Goal: Find specific page/section: Find specific page/section

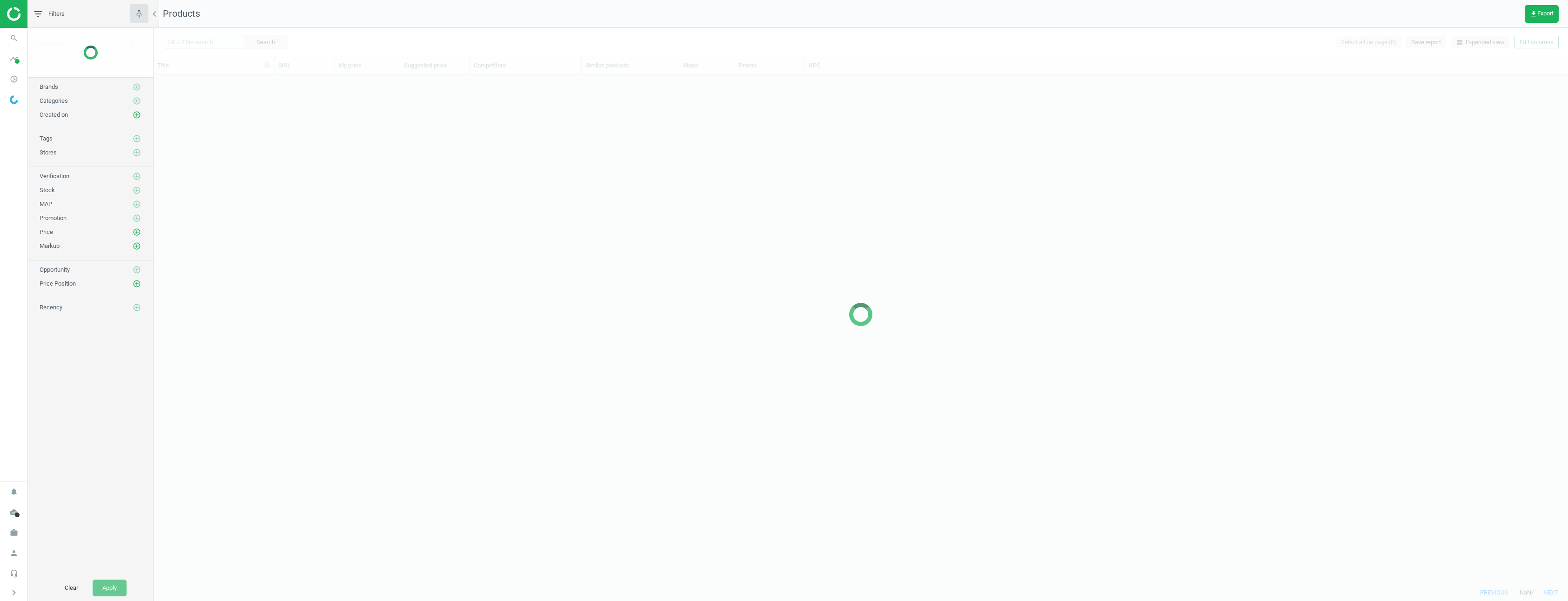
scroll to position [501, 1407]
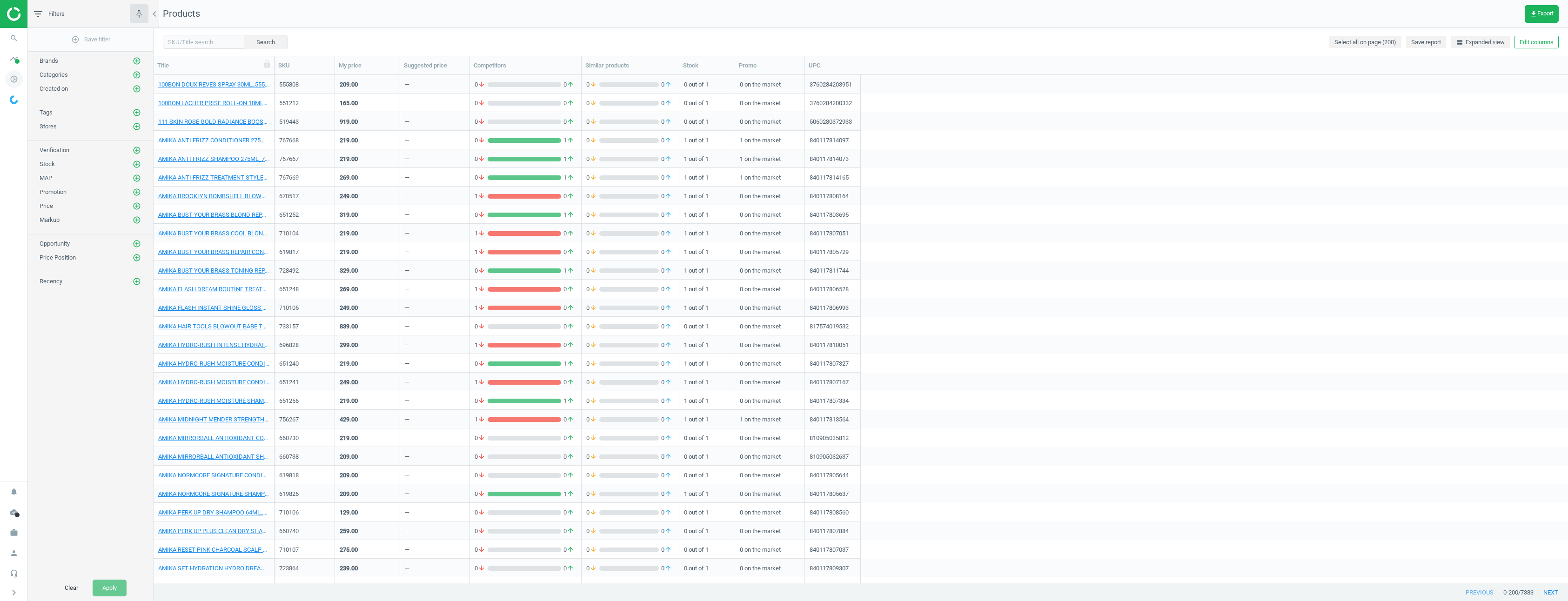
click at [17, 84] on icon "pie_chart_outlined" at bounding box center [13, 78] width 18 height 18
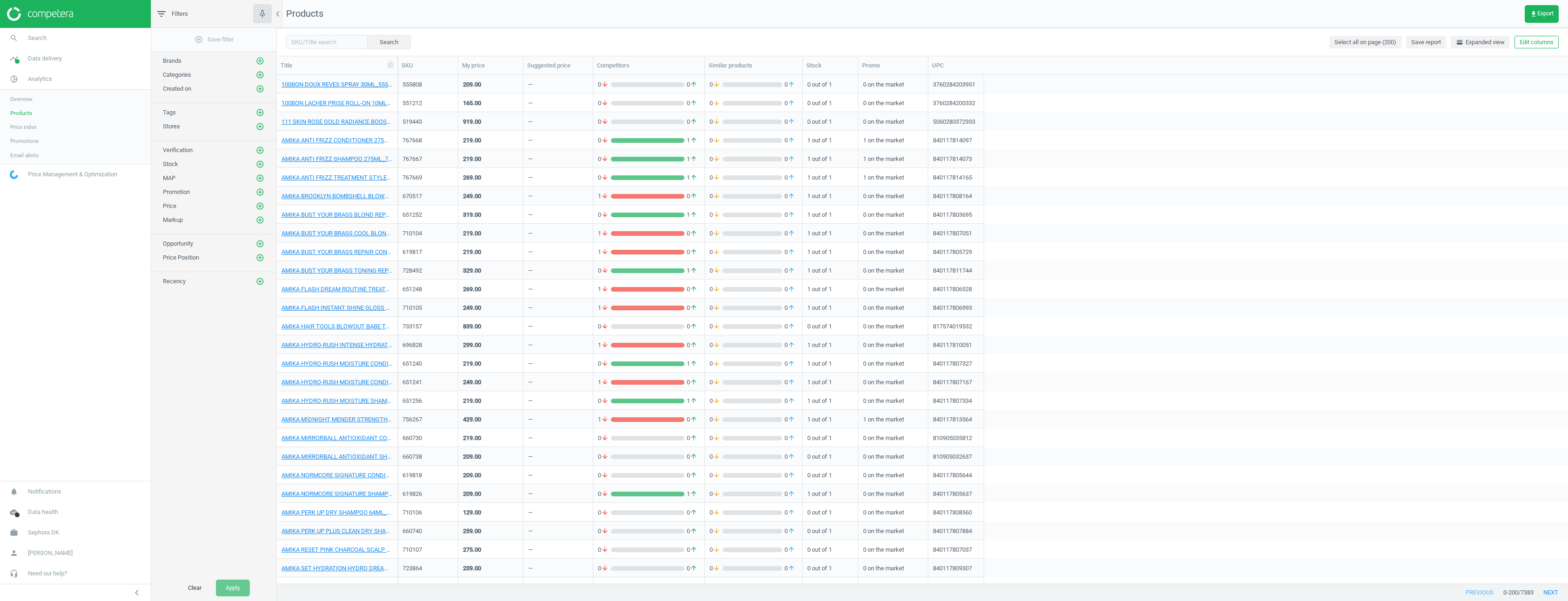
scroll to position [501, 1284]
click at [36, 55] on span "Data delivery" at bounding box center [45, 58] width 34 height 9
click at [19, 136] on span "Stores" at bounding box center [18, 135] width 16 height 7
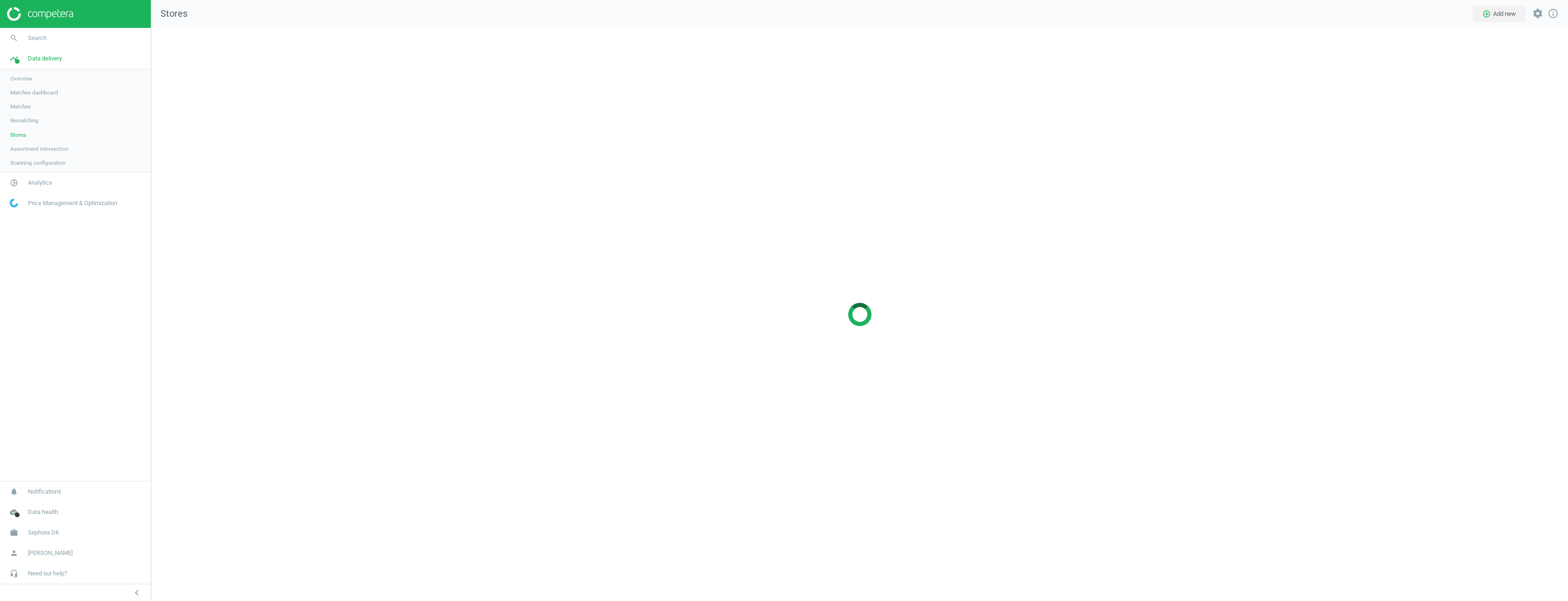
scroll to position [587, 1431]
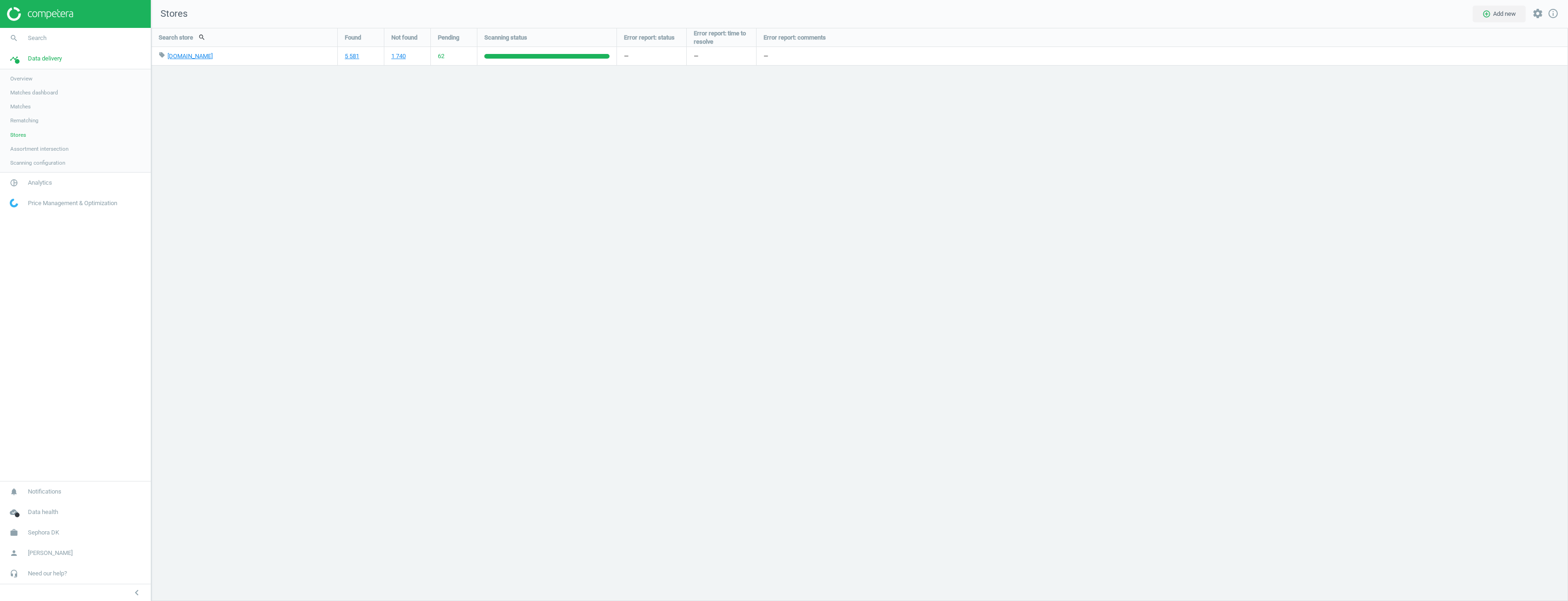
click at [444, 59] on span "62" at bounding box center [441, 57] width 7 height 9
click at [29, 532] on link "work Sephora DK" at bounding box center [75, 532] width 151 height 21
click at [43, 518] on span "Campaign settings" at bounding box center [33, 519] width 46 height 7
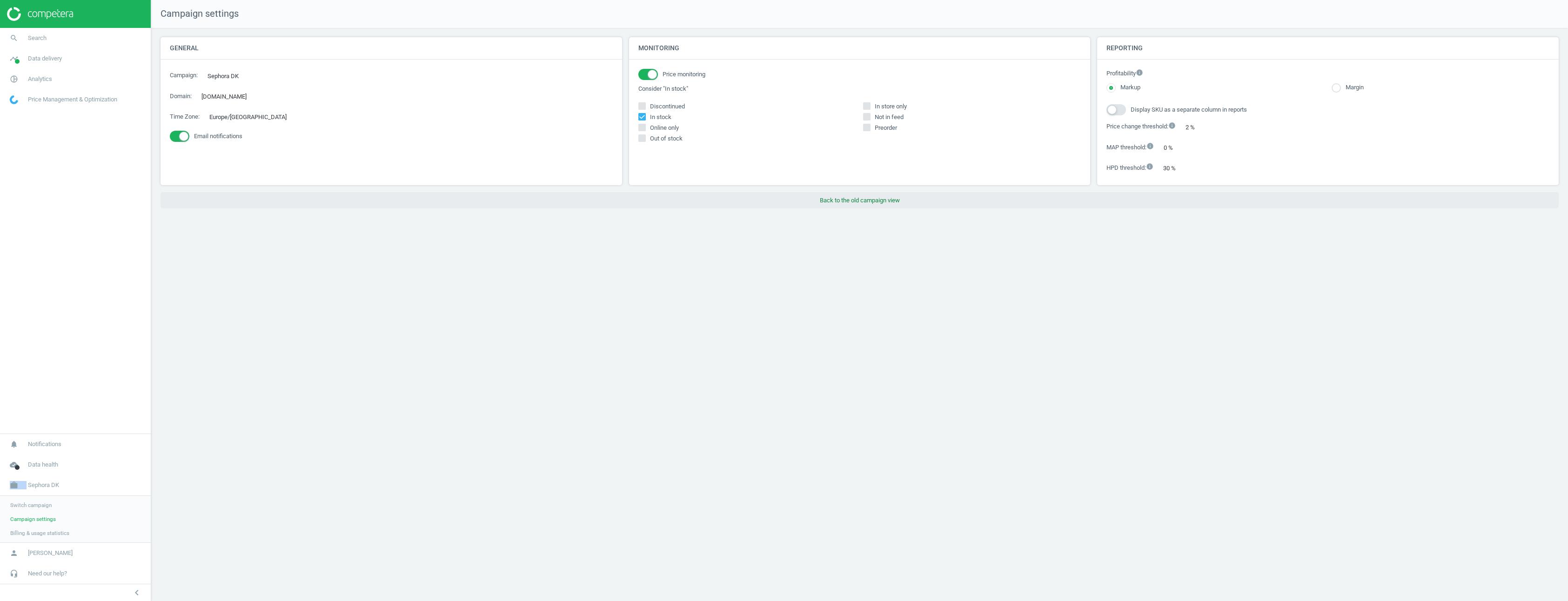
click at [865, 201] on button "Back to the old campaign view" at bounding box center [859, 201] width 1398 height 17
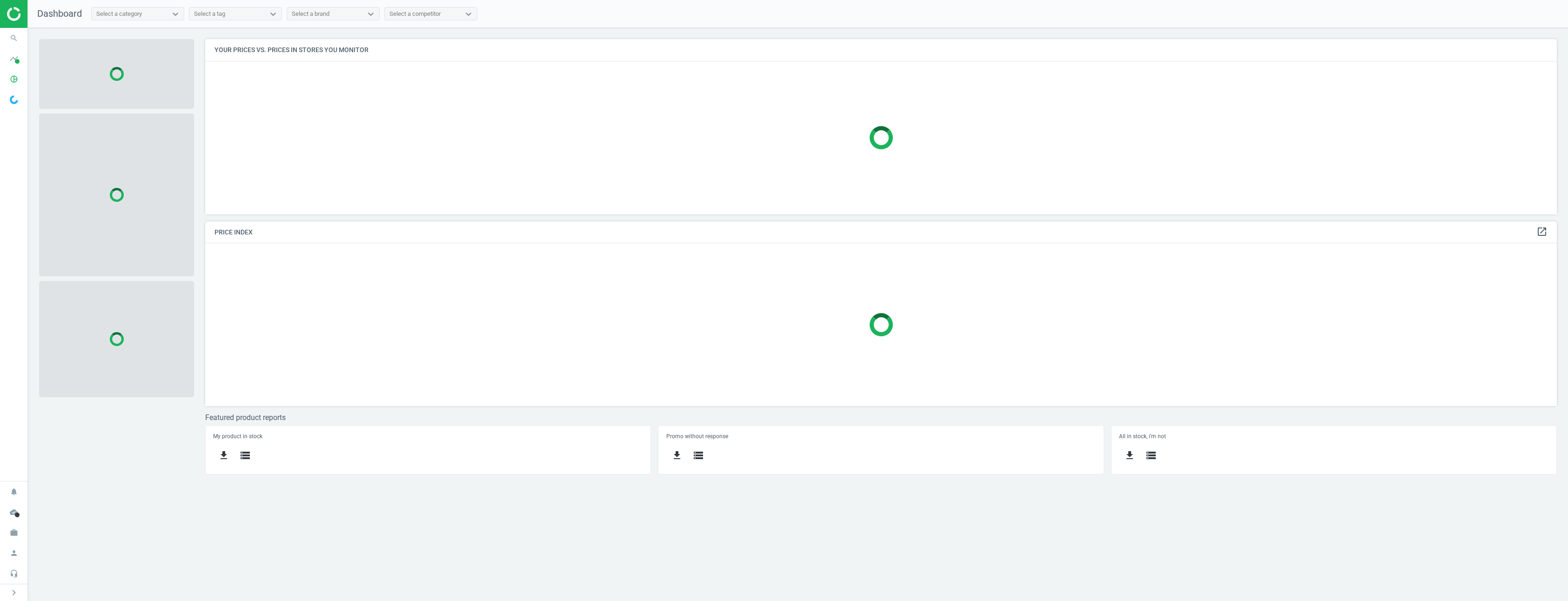
scroll to position [189, 1366]
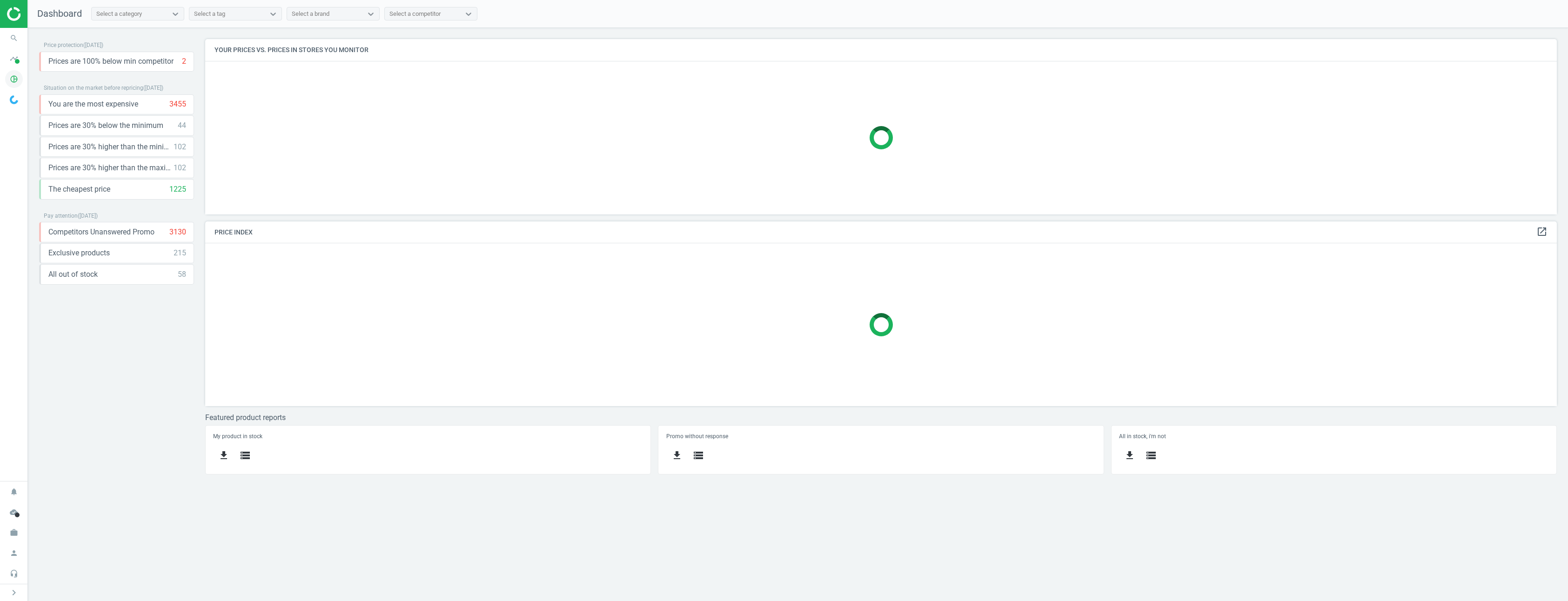
click at [12, 78] on icon "pie_chart_outlined" at bounding box center [13, 78] width 18 height 18
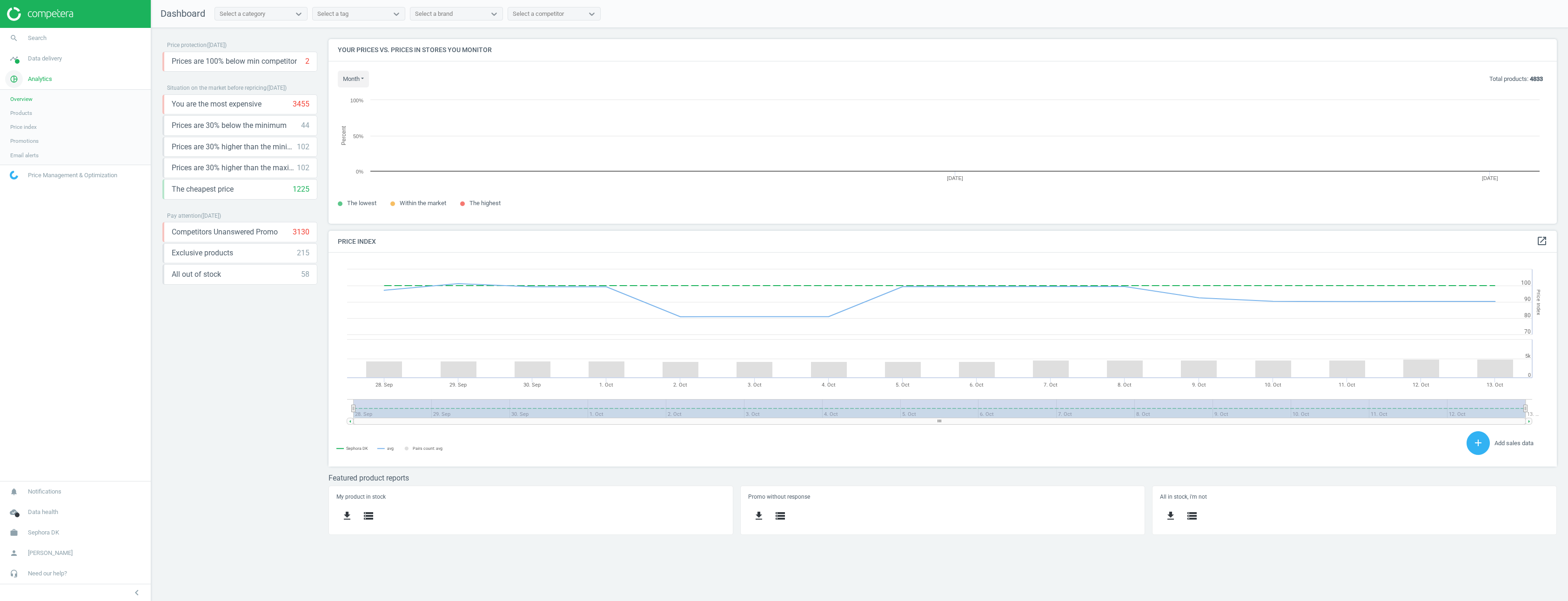
scroll to position [198, 1243]
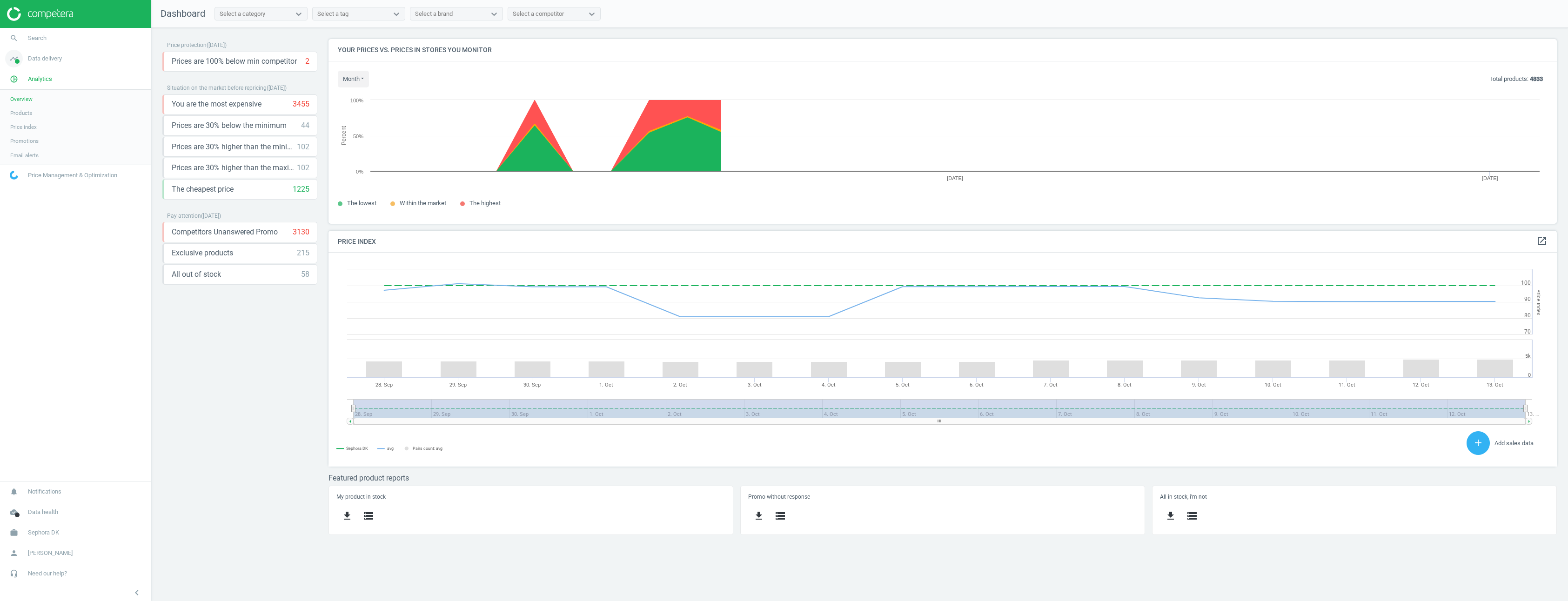
click at [37, 61] on span "Data delivery" at bounding box center [45, 58] width 34 height 9
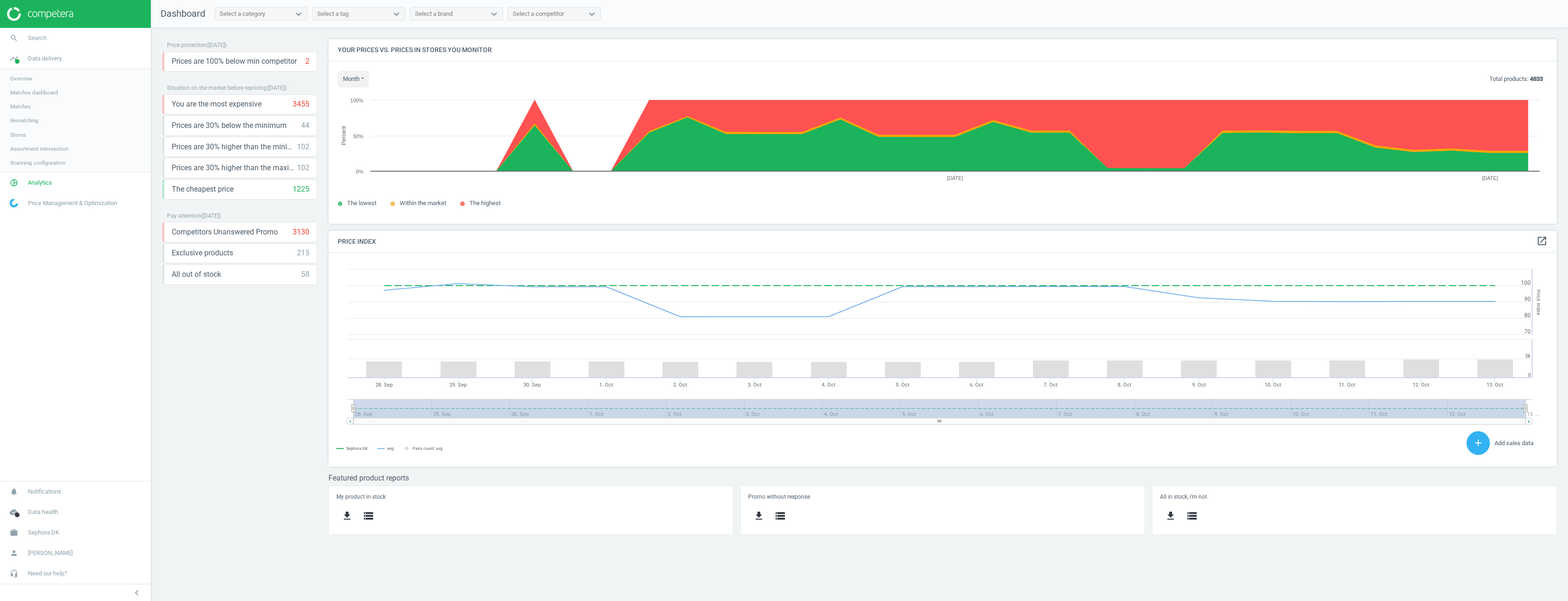
click at [21, 135] on span "Stores" at bounding box center [18, 135] width 16 height 7
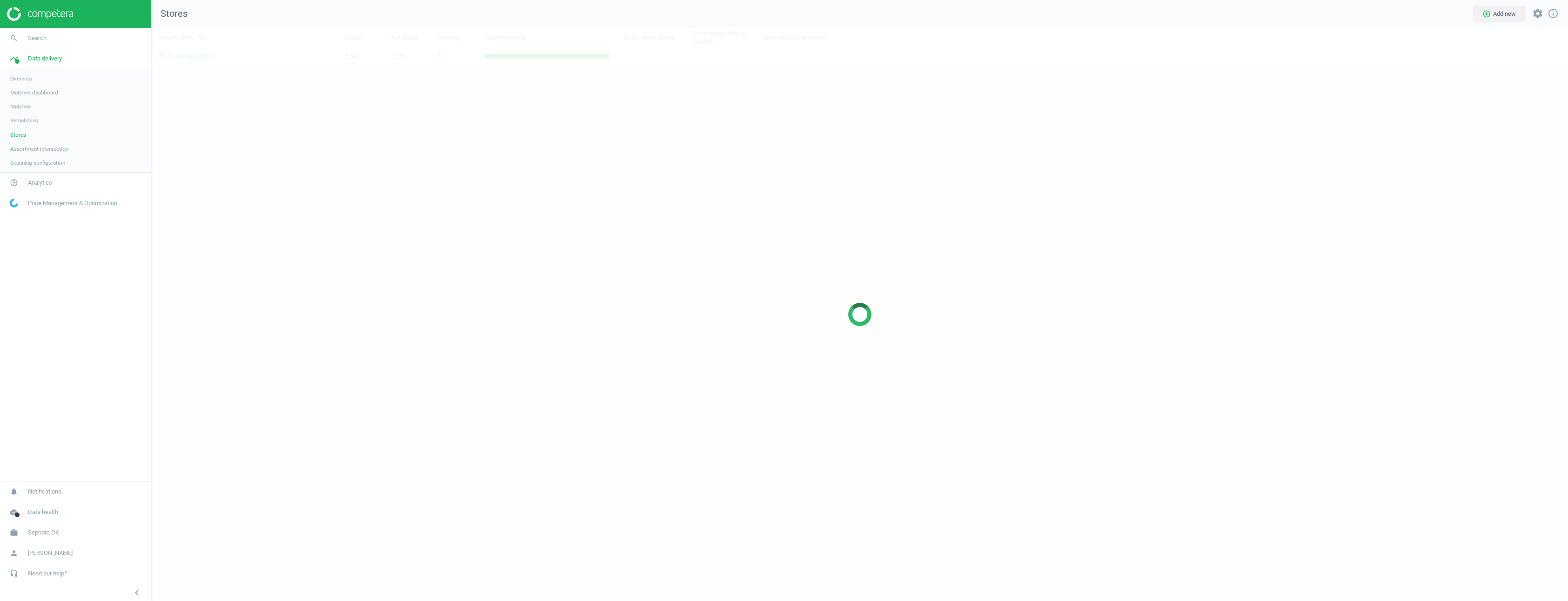
scroll to position [587, 1431]
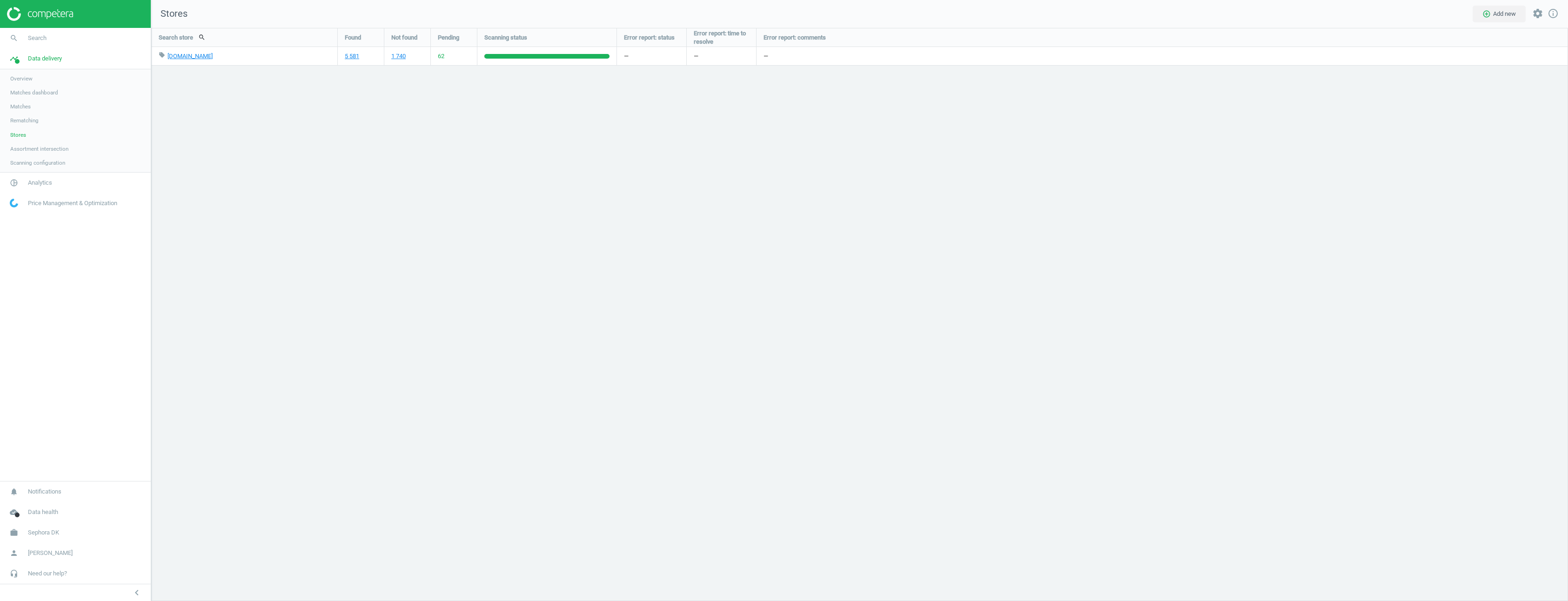
drag, startPoint x: 443, startPoint y: 56, endPoint x: 449, endPoint y: 58, distance: 6.3
click at [449, 58] on div "62" at bounding box center [454, 56] width 46 height 18
drag, startPoint x: 436, startPoint y: 58, endPoint x: 448, endPoint y: 58, distance: 12.0
click at [448, 58] on div "62" at bounding box center [454, 56] width 46 height 18
click at [432, 113] on div "Search store search Found Not found Pending Scanning status Error report: statu…" at bounding box center [859, 314] width 1417 height 573
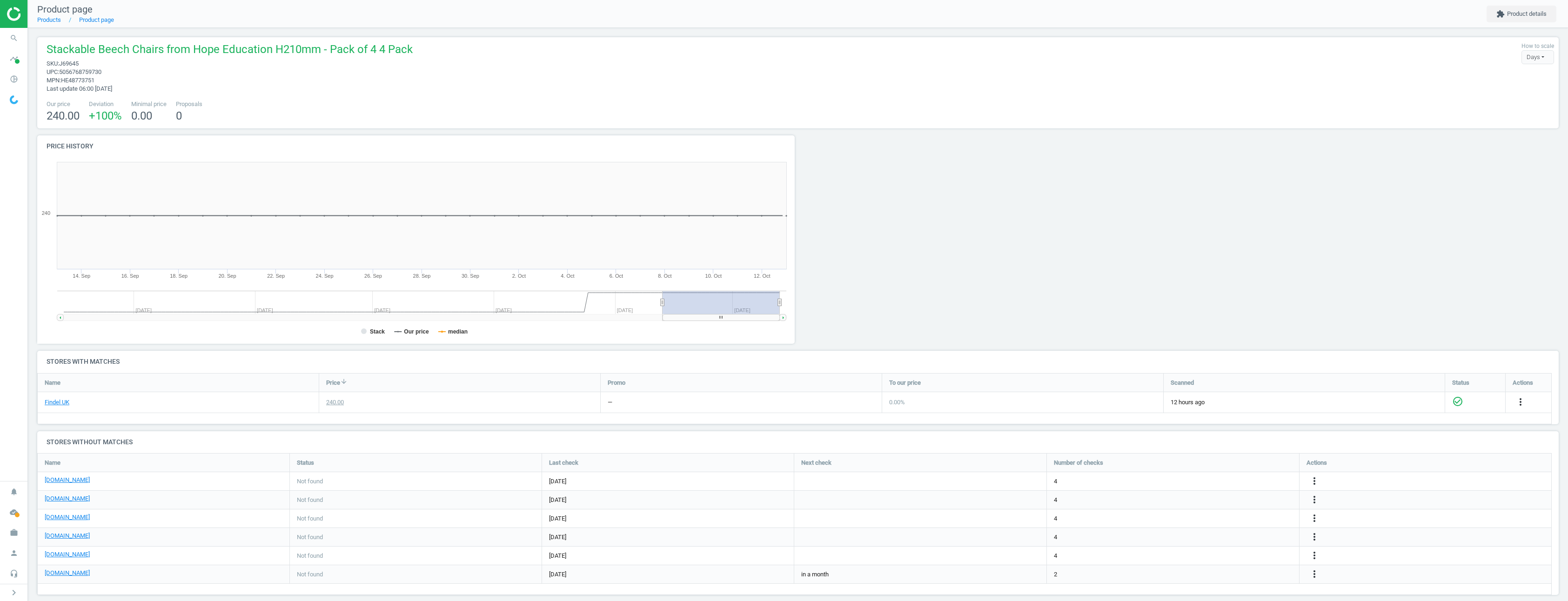
scroll to position [156, 1529]
